Goal: Complete application form: Complete application form

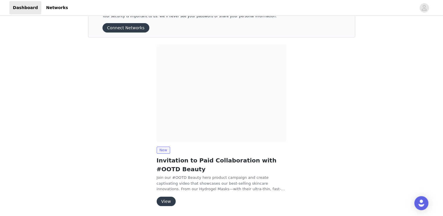
scroll to position [40, 0]
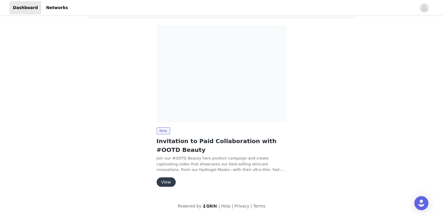
click at [166, 181] on button "View" at bounding box center [166, 181] width 19 height 9
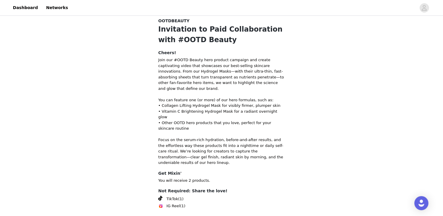
scroll to position [31, 0]
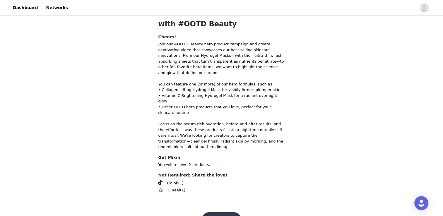
click at [223, 212] on button "Get Started" at bounding box center [221, 219] width 39 height 14
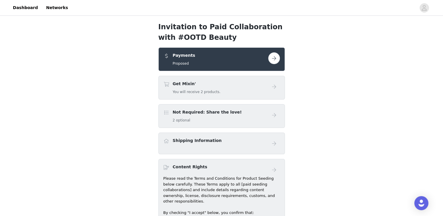
click at [274, 60] on button "button" at bounding box center [274, 58] width 12 height 12
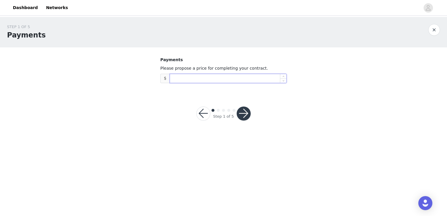
click at [204, 80] on input at bounding box center [228, 78] width 116 height 9
type input "700"
click at [243, 114] on button "button" at bounding box center [244, 113] width 14 height 14
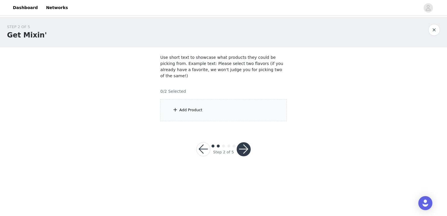
click at [190, 107] on div "Add Product" at bounding box center [190, 110] width 23 height 6
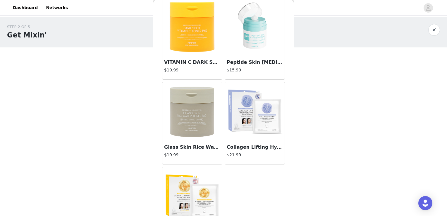
scroll to position [151, 0]
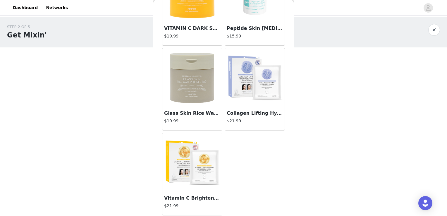
click at [188, 87] on img at bounding box center [192, 77] width 59 height 59
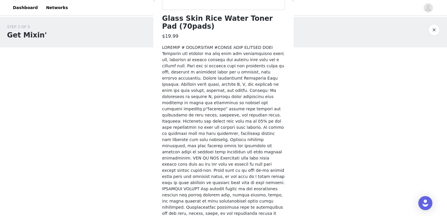
scroll to position [225, 0]
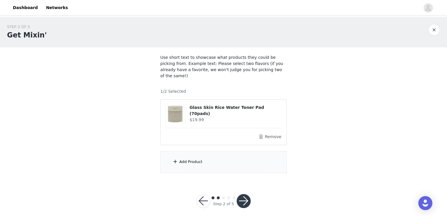
click at [189, 159] on div "Add Product" at bounding box center [190, 162] width 23 height 6
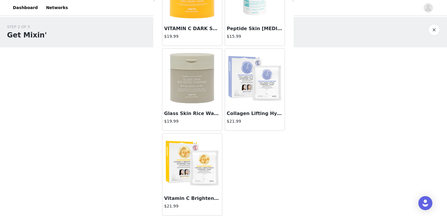
scroll to position [151, 0]
click at [190, 153] on img at bounding box center [192, 162] width 59 height 59
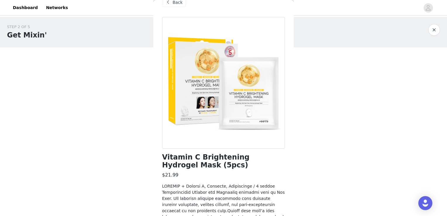
scroll to position [0, 0]
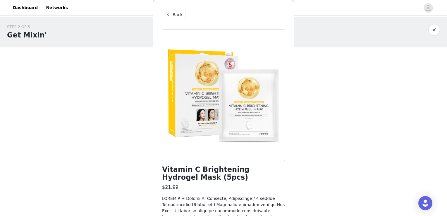
click at [177, 11] on div "Back" at bounding box center [174, 14] width 24 height 9
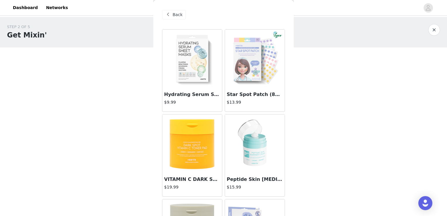
click at [243, 54] on img at bounding box center [255, 59] width 59 height 59
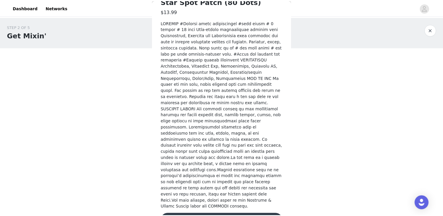
scroll to position [168, 0]
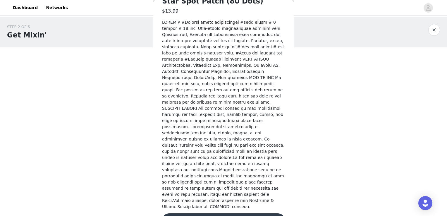
click at [228, 213] on button "Add Product" at bounding box center [223, 220] width 123 height 14
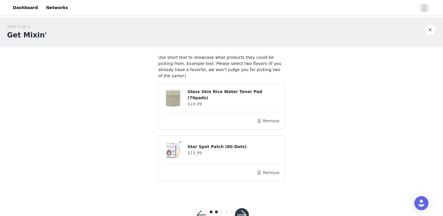
click at [241, 208] on button "button" at bounding box center [242, 215] width 14 height 14
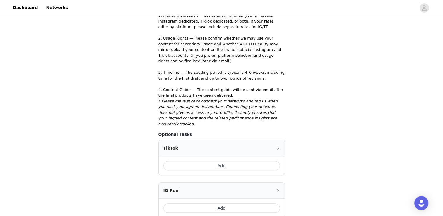
scroll to position [153, 0]
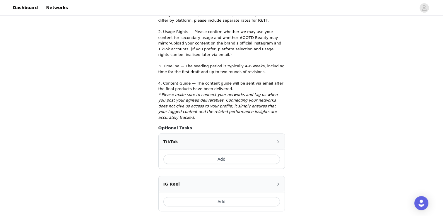
click at [213, 154] on button "Add" at bounding box center [221, 158] width 116 height 9
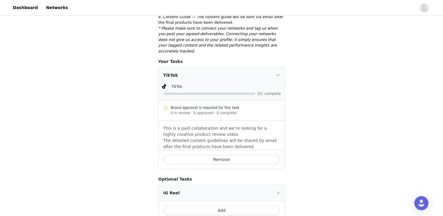
scroll to position [219, 0]
click at [212, 185] on div "IG Reel" at bounding box center [222, 193] width 126 height 16
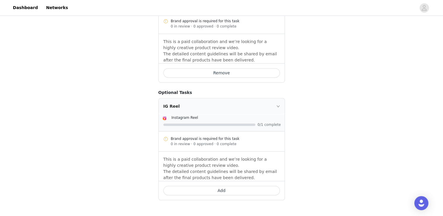
scroll to position [322, 0]
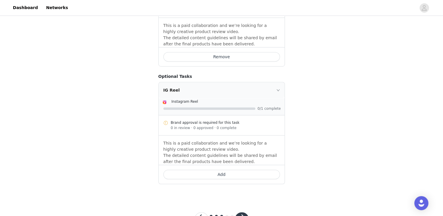
click at [232, 170] on button "Add" at bounding box center [221, 174] width 116 height 9
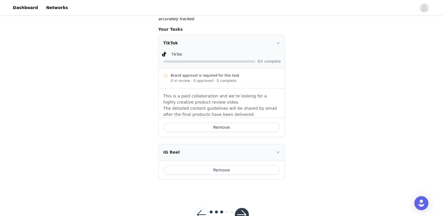
scroll to position [314, 0]
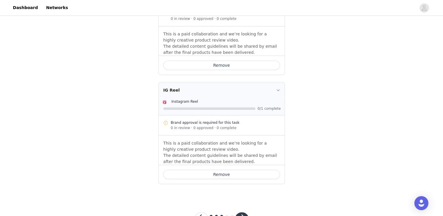
click at [241, 212] on button "button" at bounding box center [242, 219] width 14 height 14
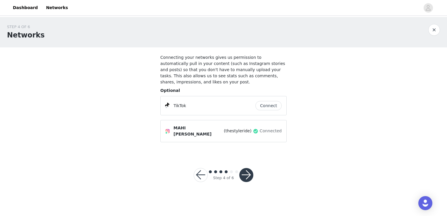
click at [268, 101] on button "Connect" at bounding box center [268, 105] width 26 height 9
click at [245, 170] on button "button" at bounding box center [246, 175] width 14 height 14
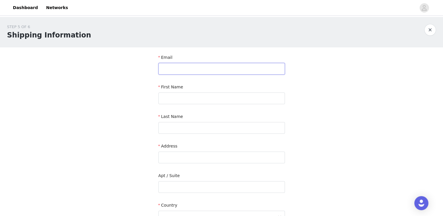
click at [216, 72] on input "text" at bounding box center [221, 69] width 126 height 12
type input "[EMAIL_ADDRESS][DOMAIN_NAME]"
type input "Meenakshi"
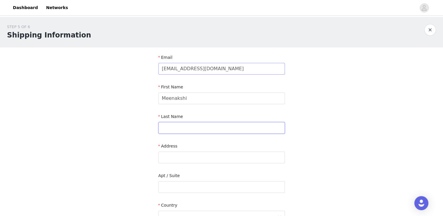
type input "[PERSON_NAME]"
type input "[STREET_ADDRESS]"
type input "[PERSON_NAME]"
type input "75409"
type input "9188150358"
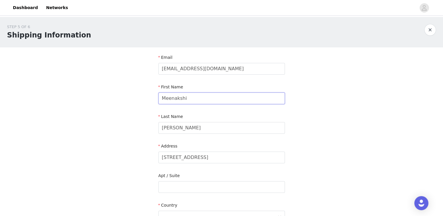
click at [190, 99] on input "Meenakshi" at bounding box center [221, 98] width 126 height 12
type input "Mahi"
click at [139, 109] on div "STEP 5 OF 6 Shipping Information Email [EMAIL_ADDRESS][DOMAIN_NAME] First Name …" at bounding box center [221, 172] width 443 height 310
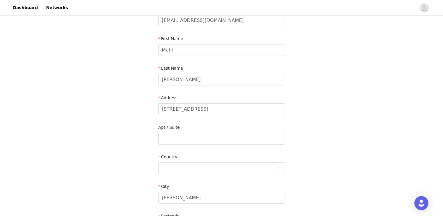
scroll to position [51, 0]
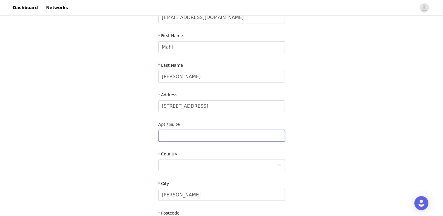
click at [189, 133] on input "text" at bounding box center [221, 136] width 126 height 12
click at [187, 163] on div at bounding box center [220, 165] width 116 height 11
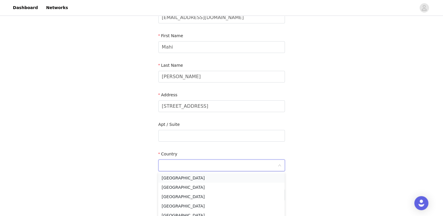
click at [187, 177] on li "[GEOGRAPHIC_DATA]" at bounding box center [221, 177] width 126 height 9
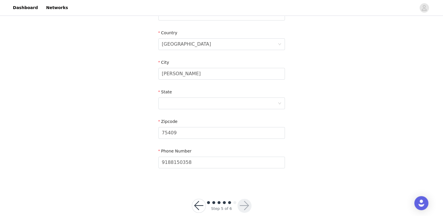
scroll to position [179, 0]
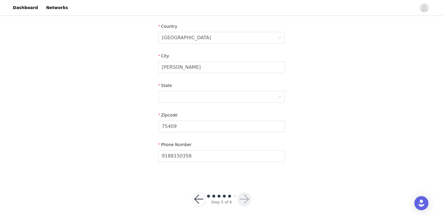
click at [188, 102] on div "State" at bounding box center [221, 93] width 126 height 23
click at [188, 97] on div at bounding box center [220, 96] width 116 height 11
type input "t"
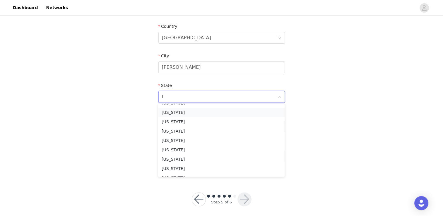
scroll to position [107, 0]
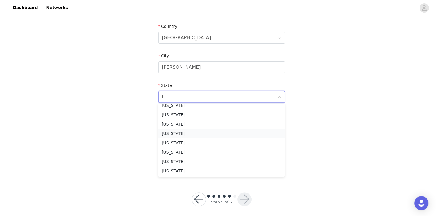
click at [184, 132] on li "[US_STATE]" at bounding box center [221, 133] width 126 height 9
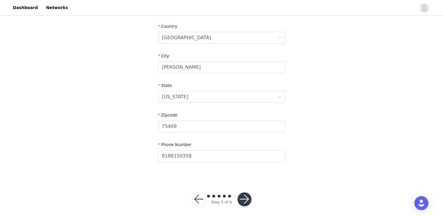
click at [246, 202] on button "button" at bounding box center [244, 199] width 14 height 14
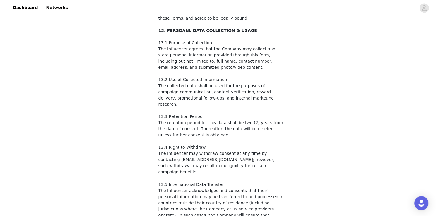
scroll to position [927, 0]
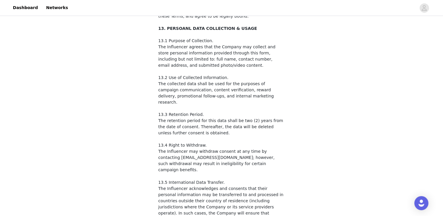
checkbox input "true"
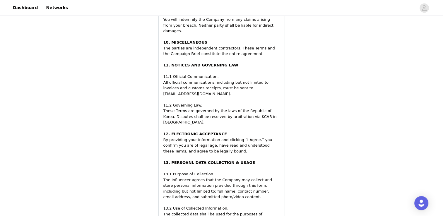
scroll to position [1103, 0]
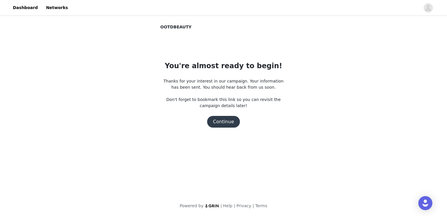
click at [229, 123] on button "Continue" at bounding box center [223, 122] width 33 height 12
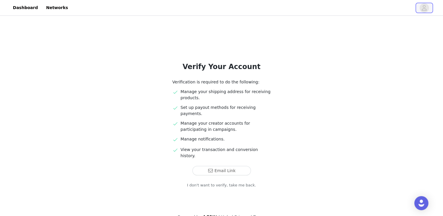
click at [421, 6] on icon "avatar" at bounding box center [424, 7] width 6 height 9
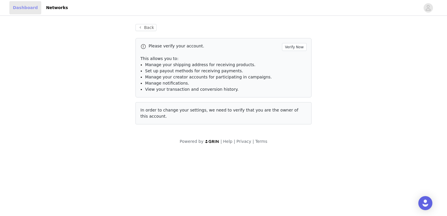
click at [21, 7] on link "Dashboard" at bounding box center [25, 7] width 32 height 13
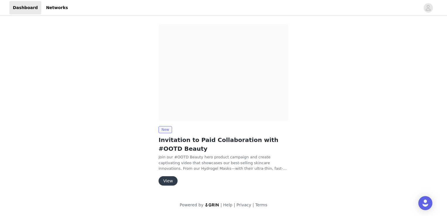
click at [168, 179] on button "View" at bounding box center [168, 180] width 19 height 9
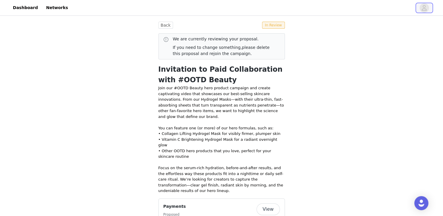
click at [424, 6] on icon "avatar" at bounding box center [424, 7] width 6 height 9
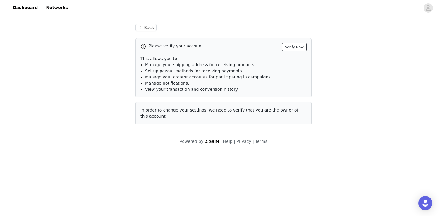
click at [292, 47] on button "Verify Now" at bounding box center [294, 47] width 25 height 8
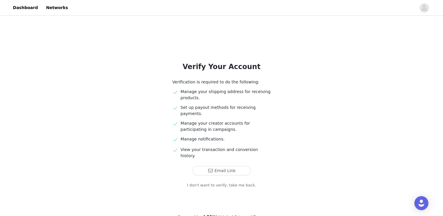
scroll to position [0, 0]
